Goal: Task Accomplishment & Management: Understand process/instructions

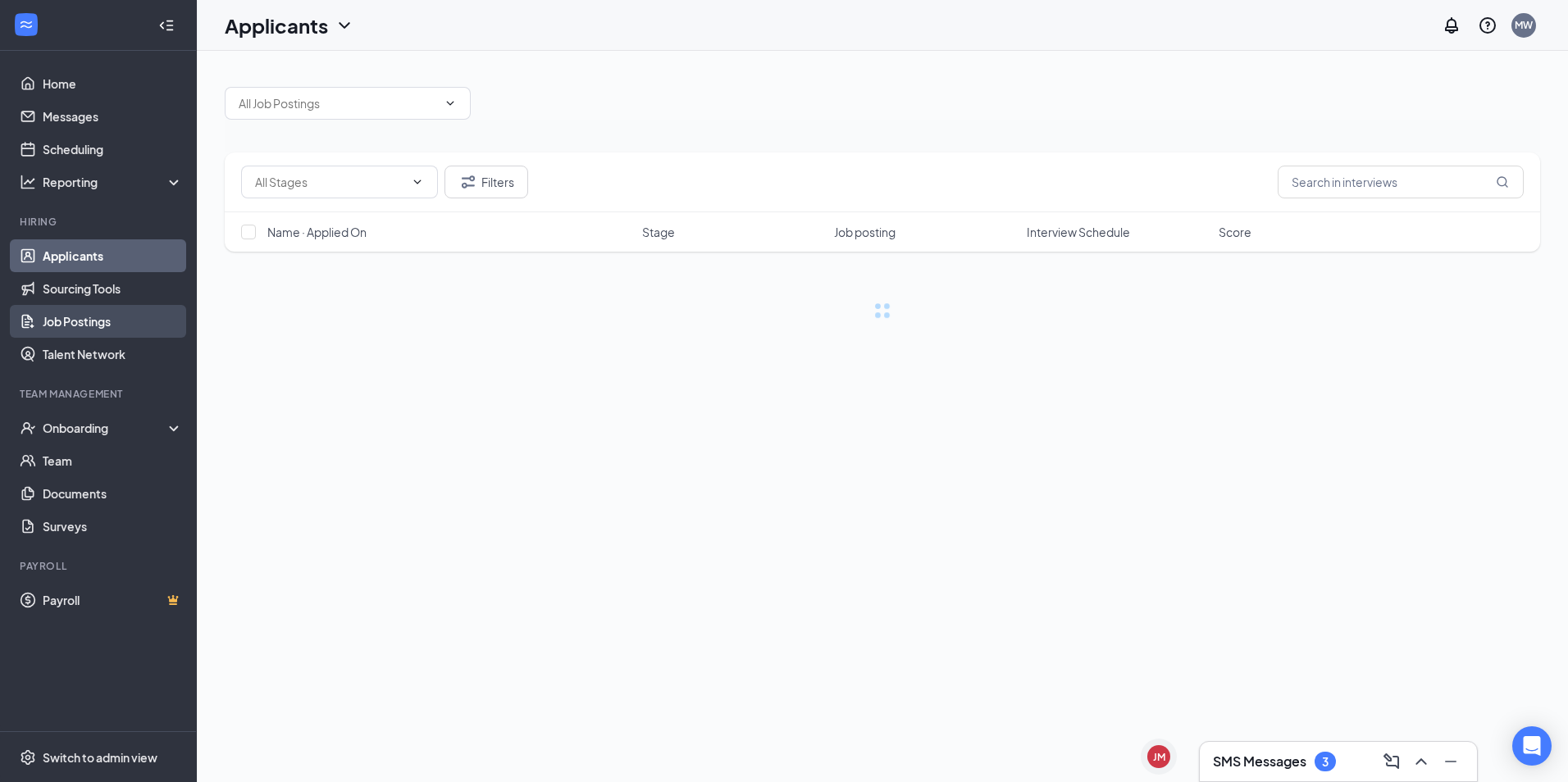
click at [136, 327] on link "Job Postings" at bounding box center [113, 322] width 140 height 33
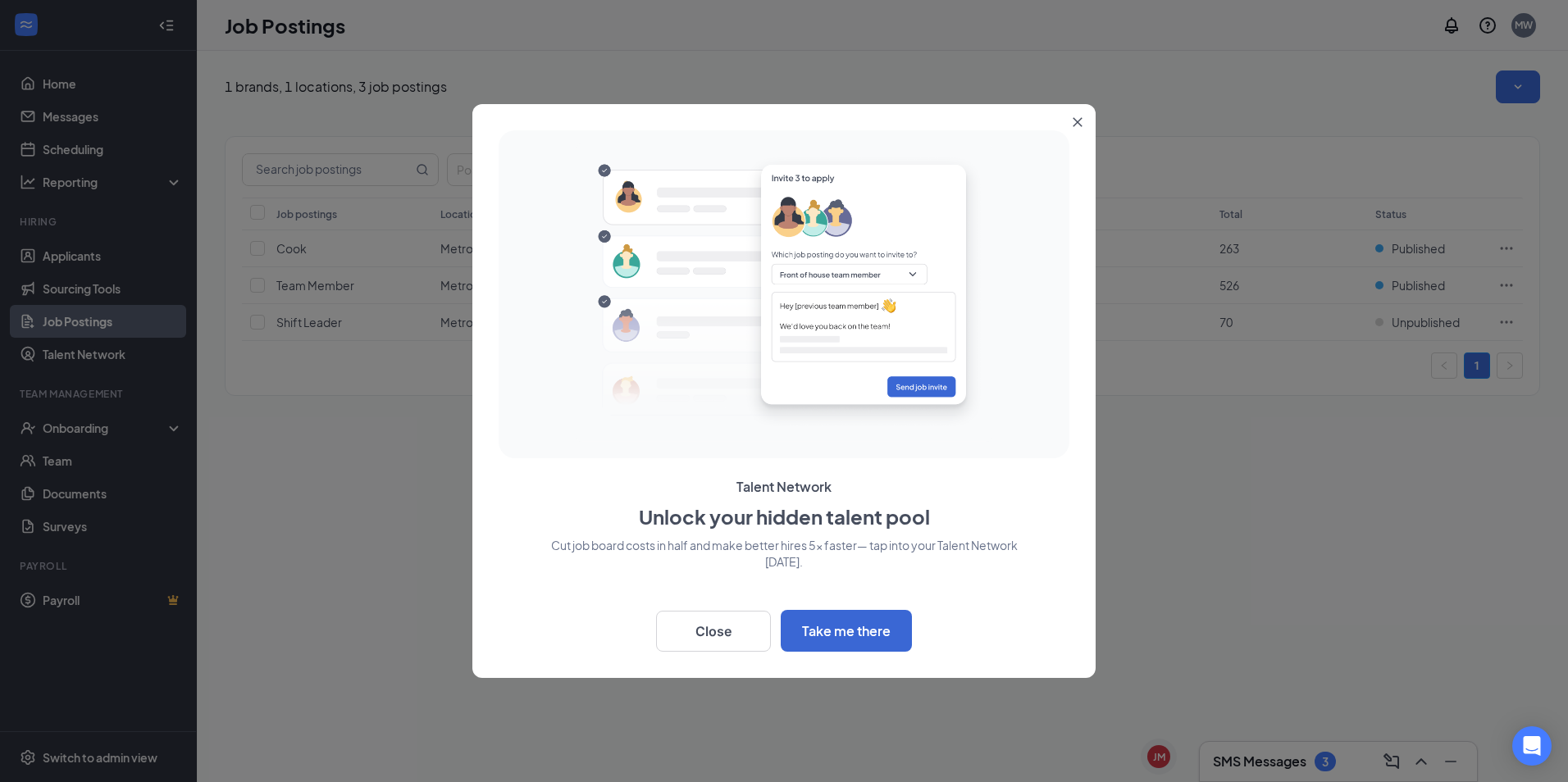
click at [1049, 124] on div "Talent Network Unlock your hidden talent pool Cut job board costs in half and m…" at bounding box center [784, 391] width 624 height 574
click at [1075, 124] on icon "Close" at bounding box center [1078, 123] width 9 height 9
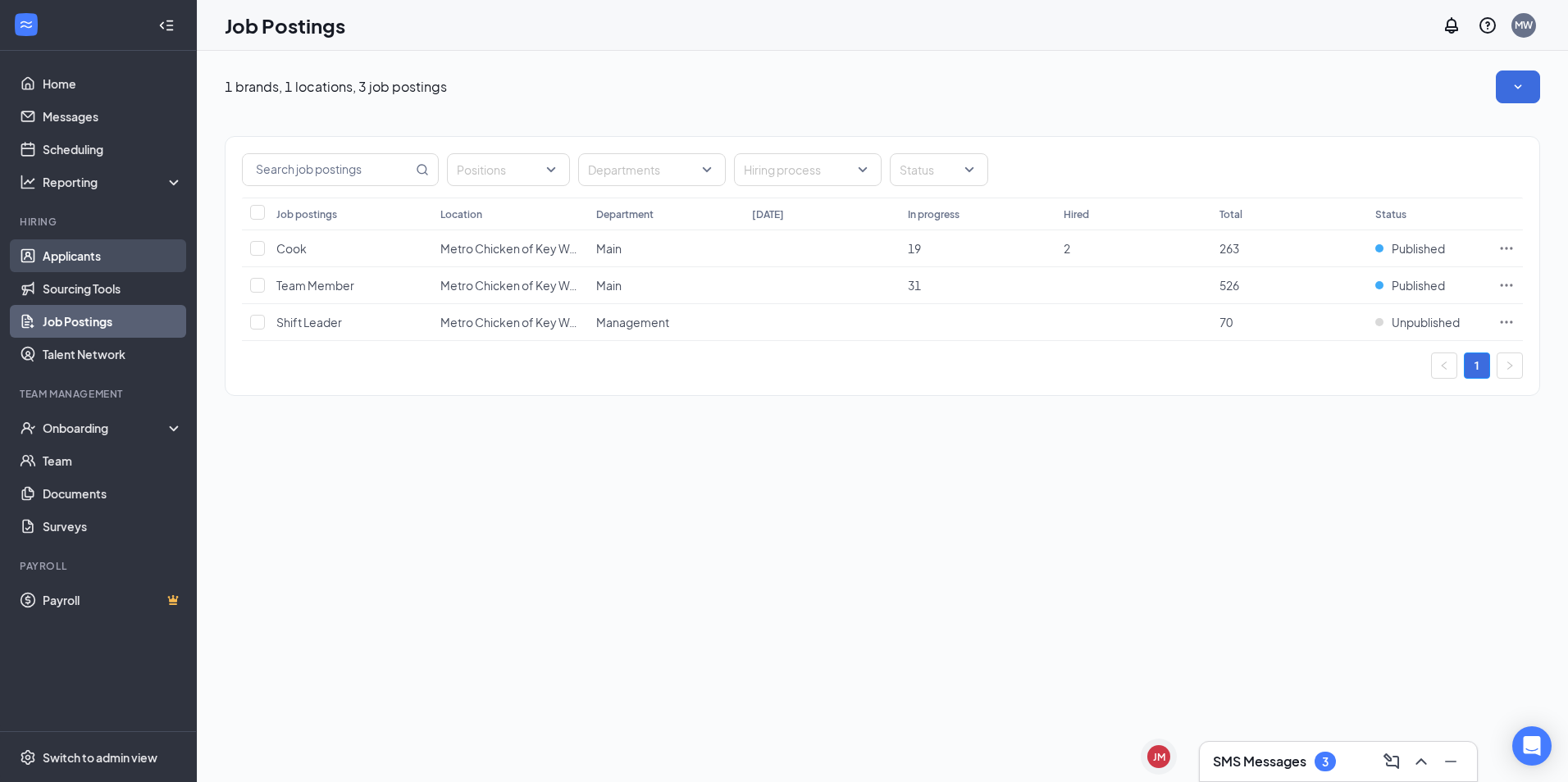
click at [89, 256] on link "Applicants" at bounding box center [113, 256] width 140 height 33
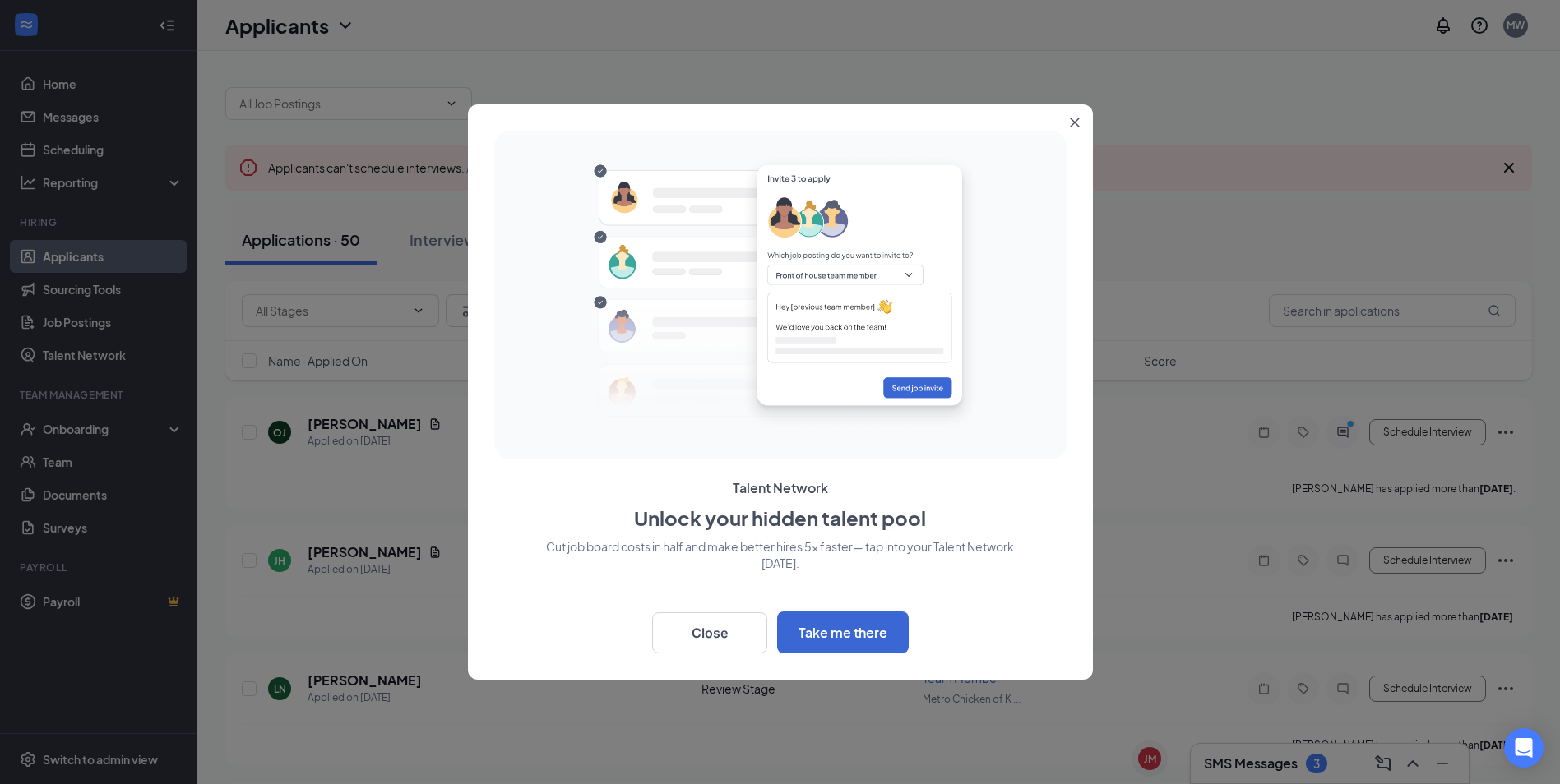
click at [1072, 122] on icon "Close" at bounding box center [1075, 122] width 10 height 10
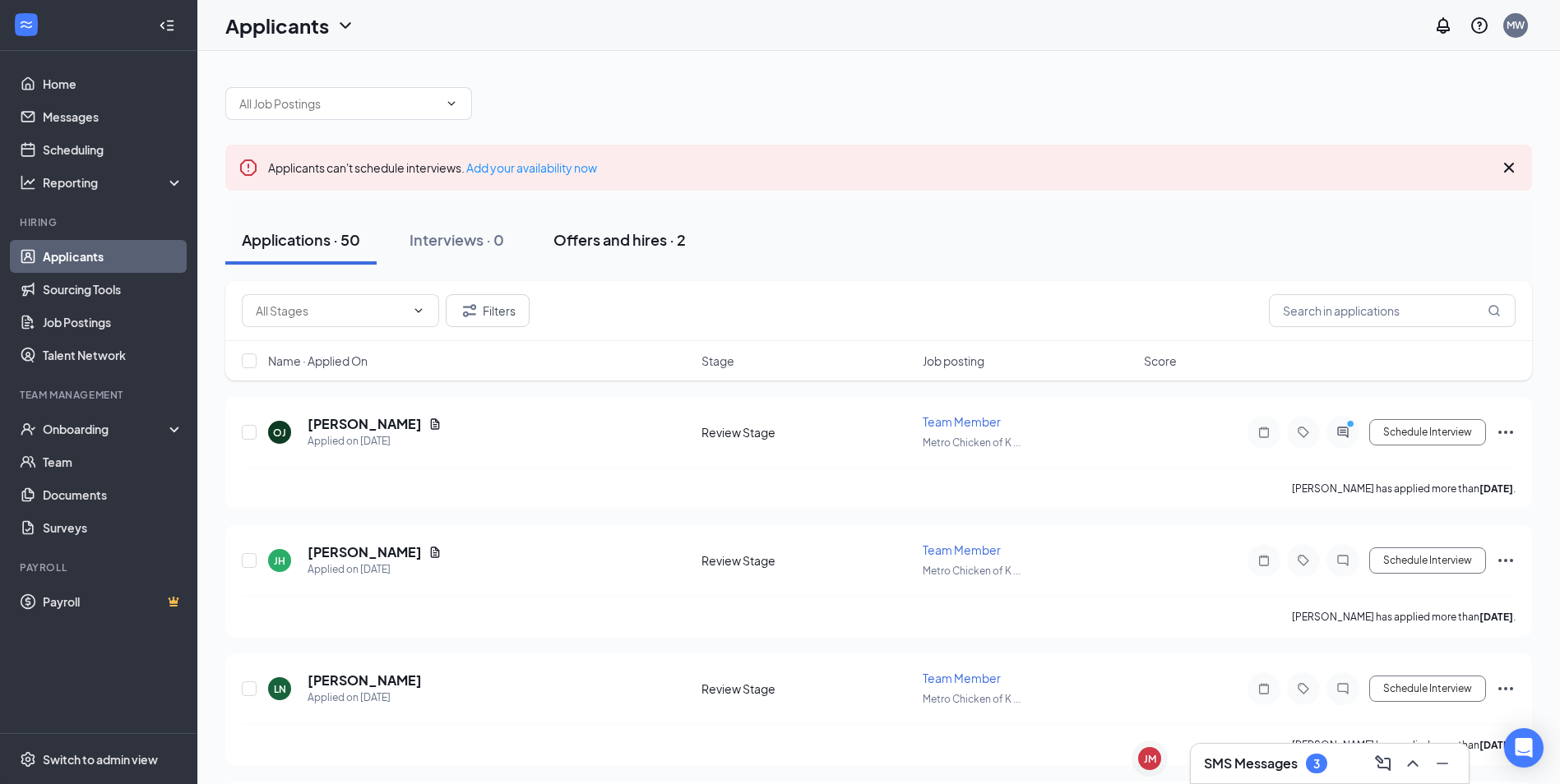
click at [627, 236] on div "Offers and hires · 2" at bounding box center [619, 239] width 132 height 20
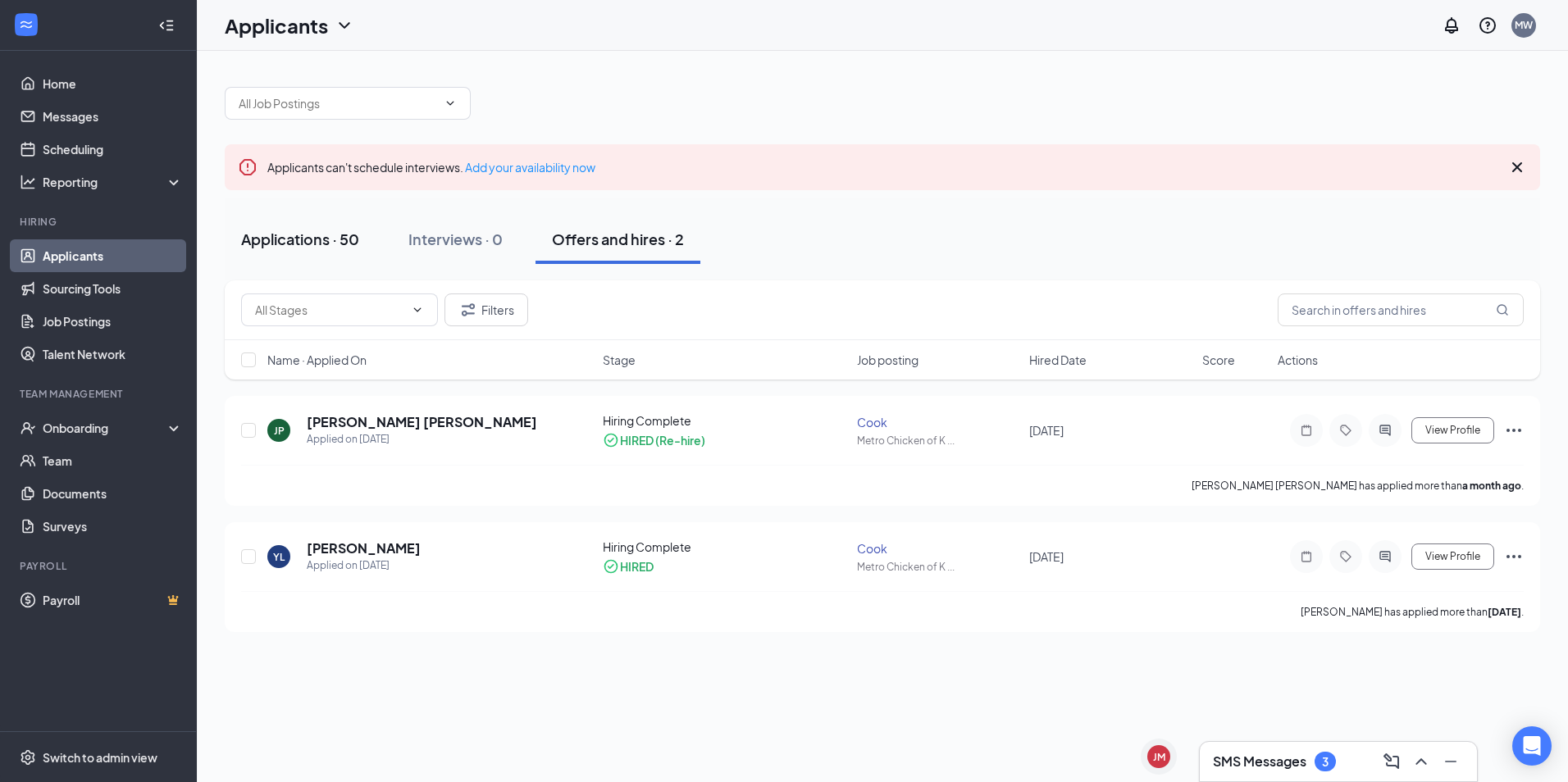
click at [255, 242] on div "Applications · 50" at bounding box center [300, 239] width 118 height 20
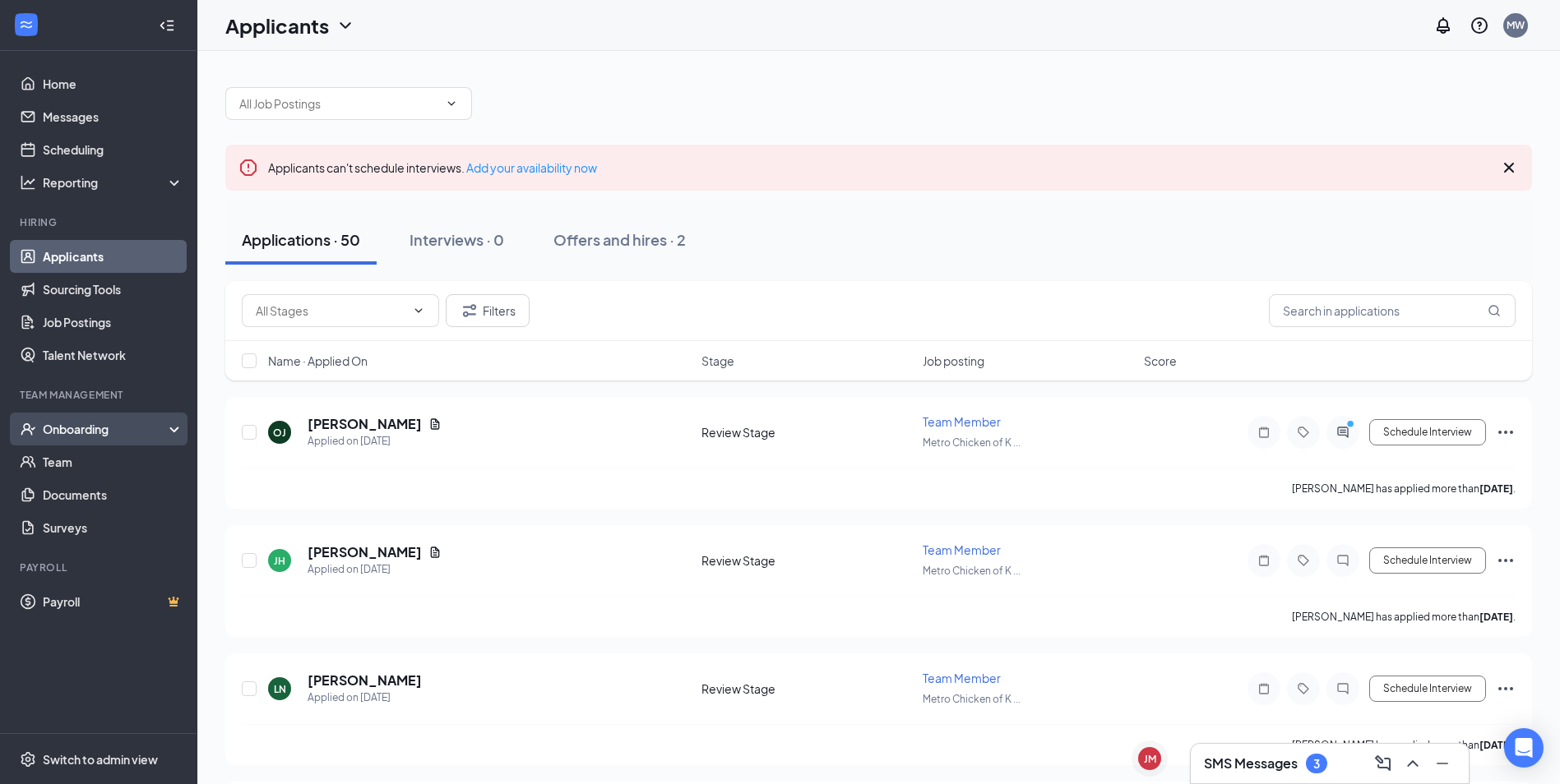
click at [82, 428] on div "Onboarding" at bounding box center [105, 429] width 127 height 17
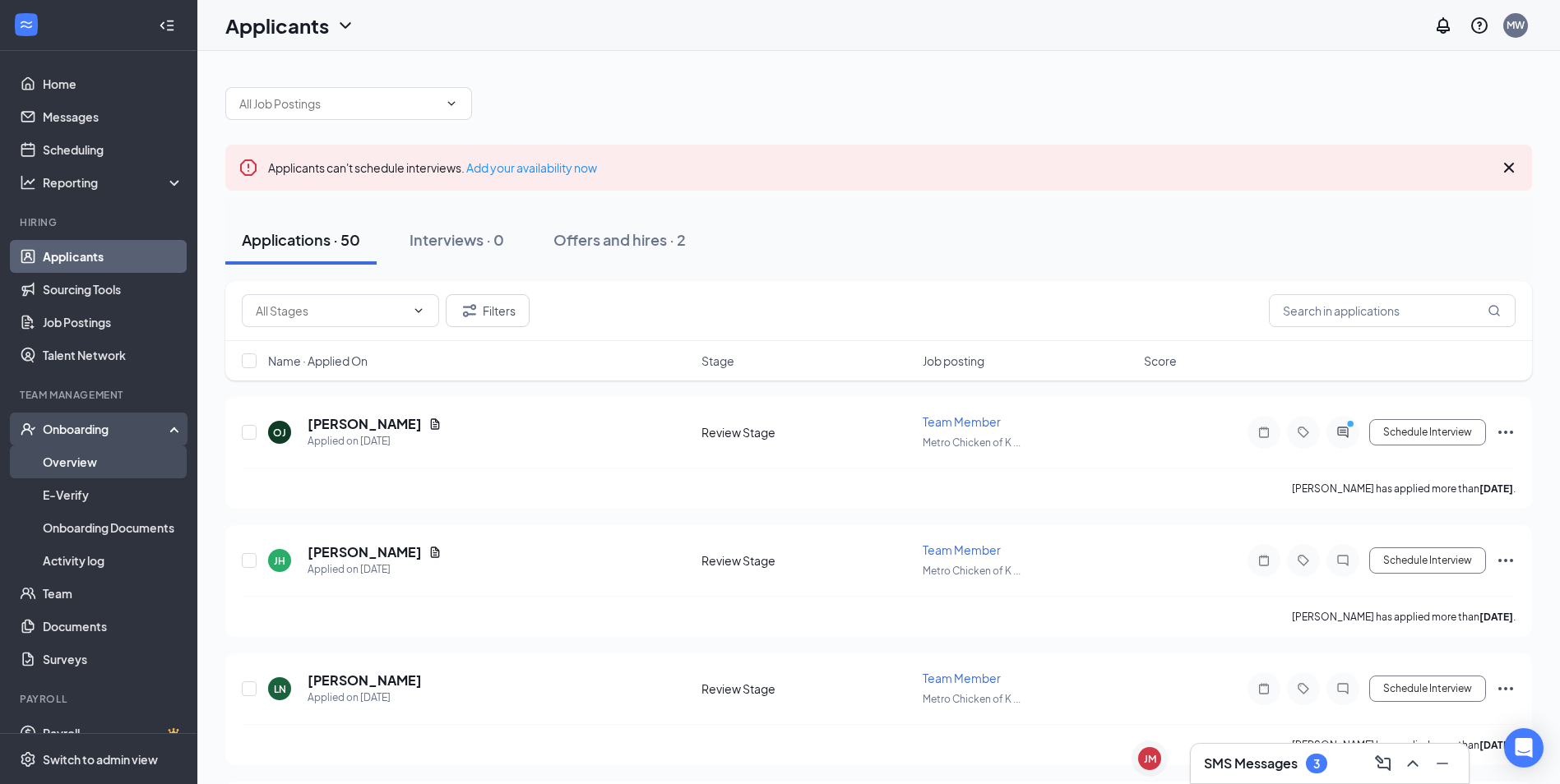
click at [89, 463] on link "Overview" at bounding box center [113, 462] width 141 height 33
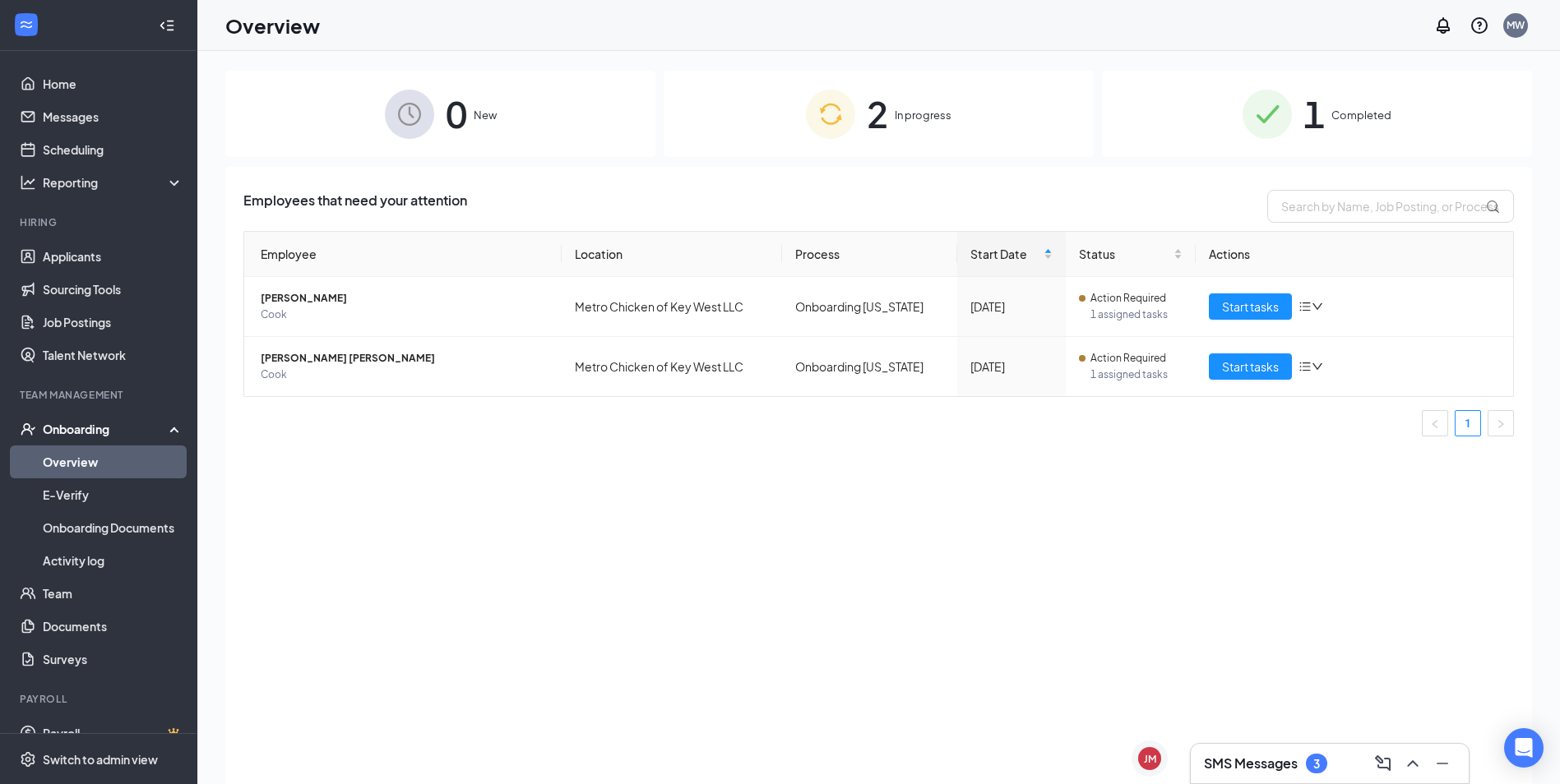
click at [938, 116] on span "In progress" at bounding box center [922, 116] width 56 height 17
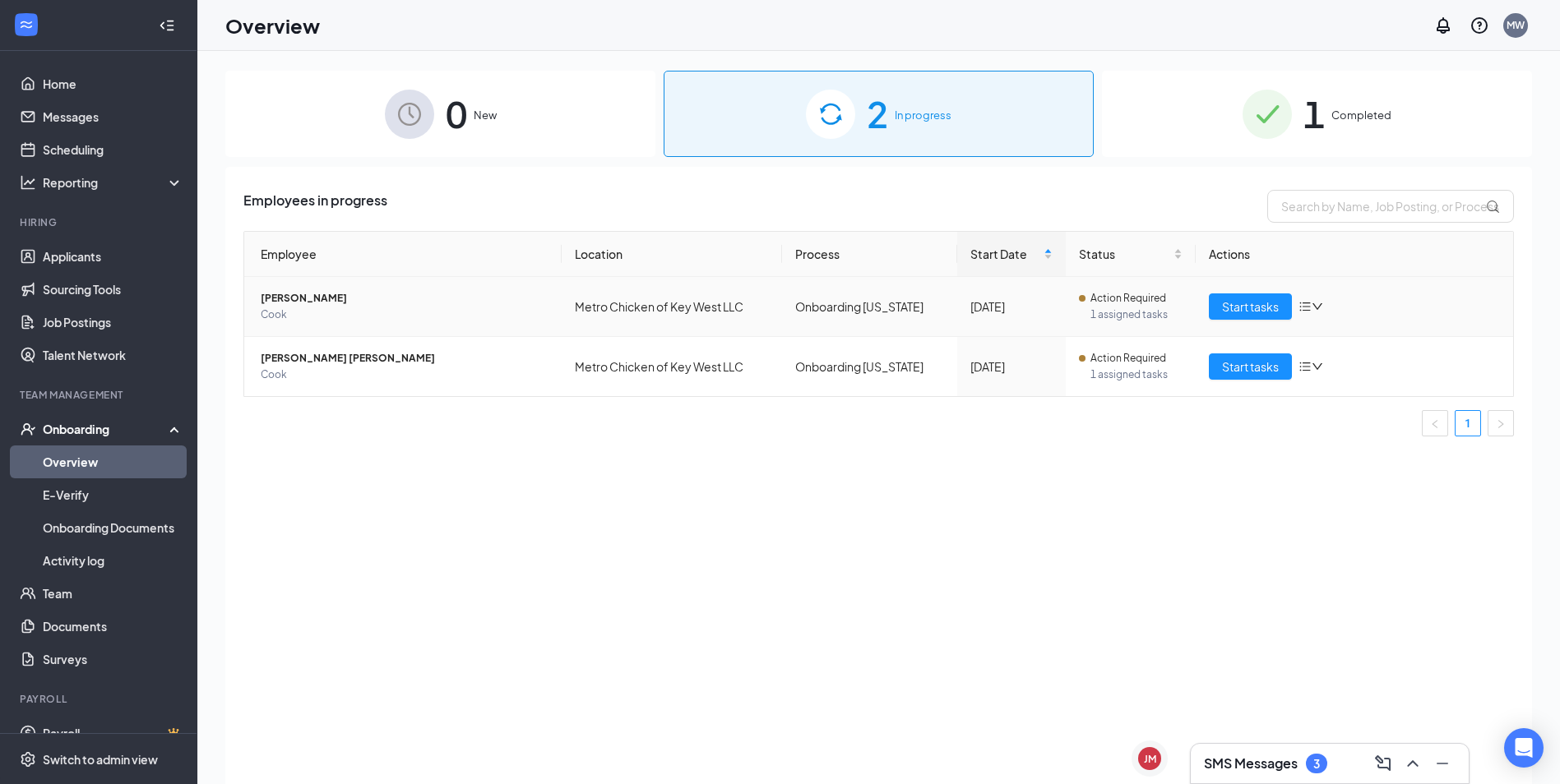
click at [1315, 307] on icon "down" at bounding box center [1317, 306] width 11 height 11
click at [1241, 308] on span "Start tasks" at bounding box center [1249, 307] width 56 height 18
